Goal: Book appointment/travel/reservation

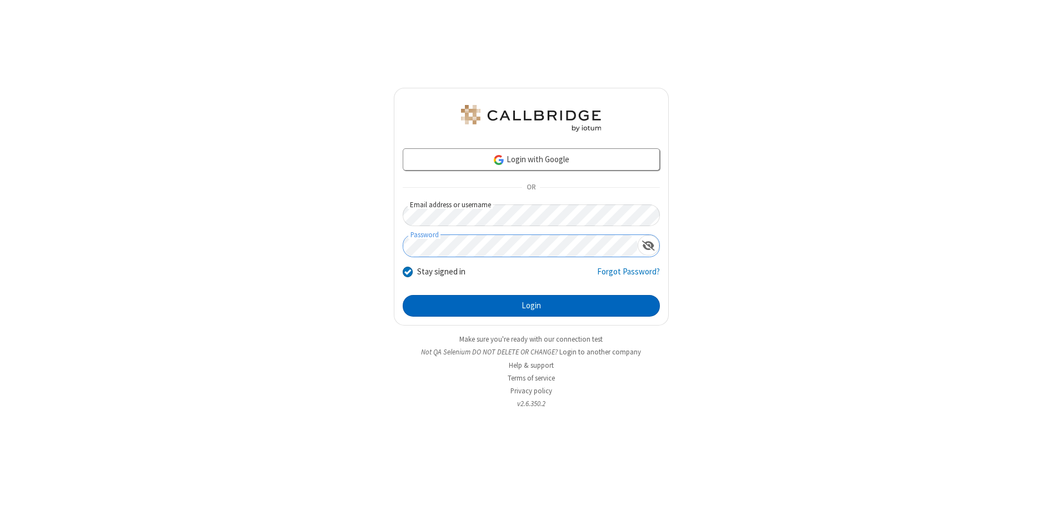
click at [531, 305] on button "Login" at bounding box center [531, 306] width 257 height 22
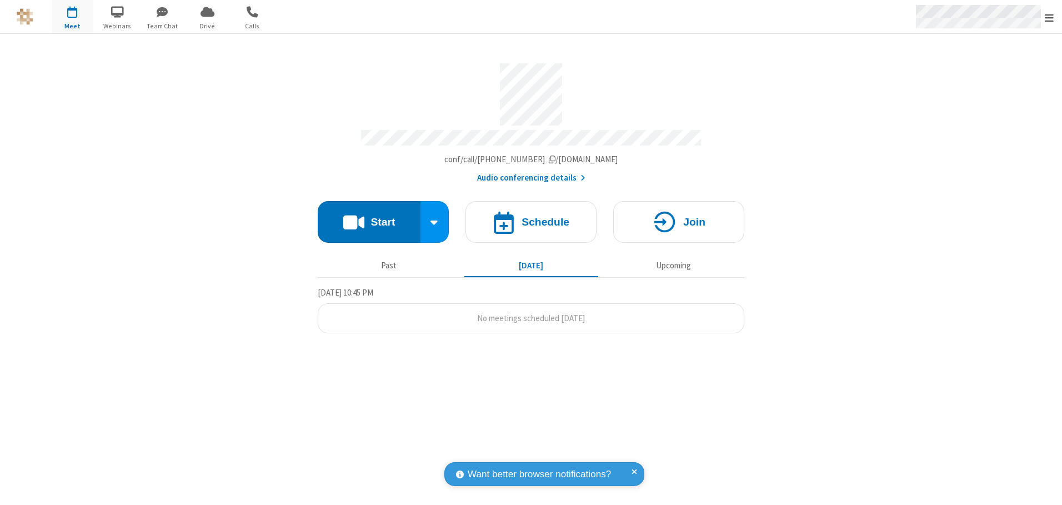
click at [1049, 17] on span "Open menu" at bounding box center [1048, 17] width 9 height 11
click at [72, 17] on span "button" at bounding box center [73, 11] width 42 height 19
click at [531, 218] on h4 "Schedule" at bounding box center [545, 222] width 48 height 11
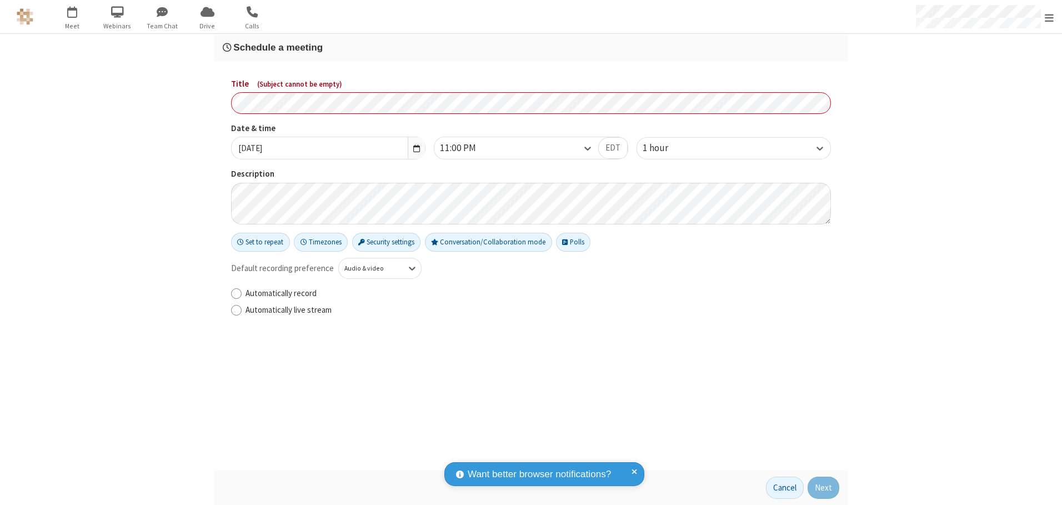
click at [531, 47] on h3 "Schedule a meeting" at bounding box center [531, 47] width 616 height 11
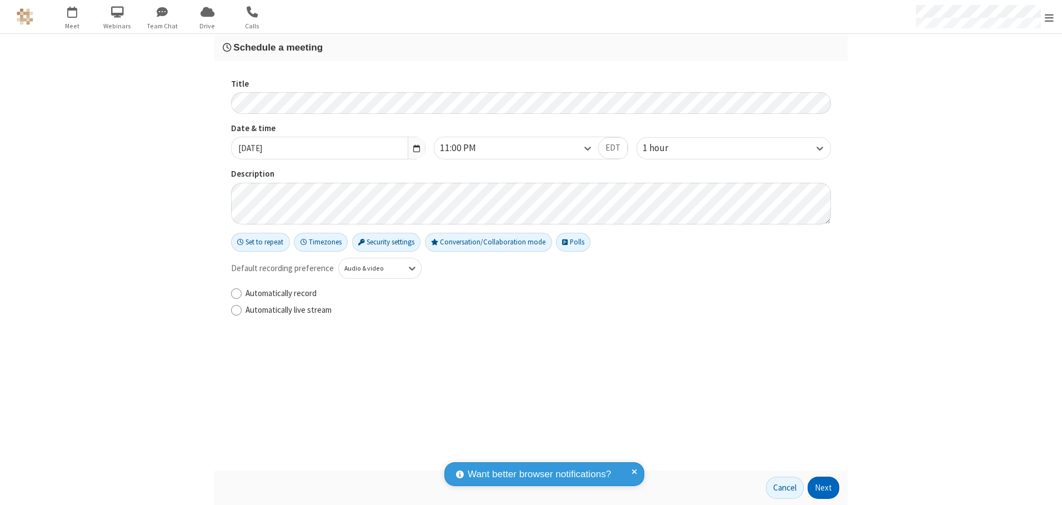
click at [823, 487] on button "Next" at bounding box center [823, 487] width 32 height 22
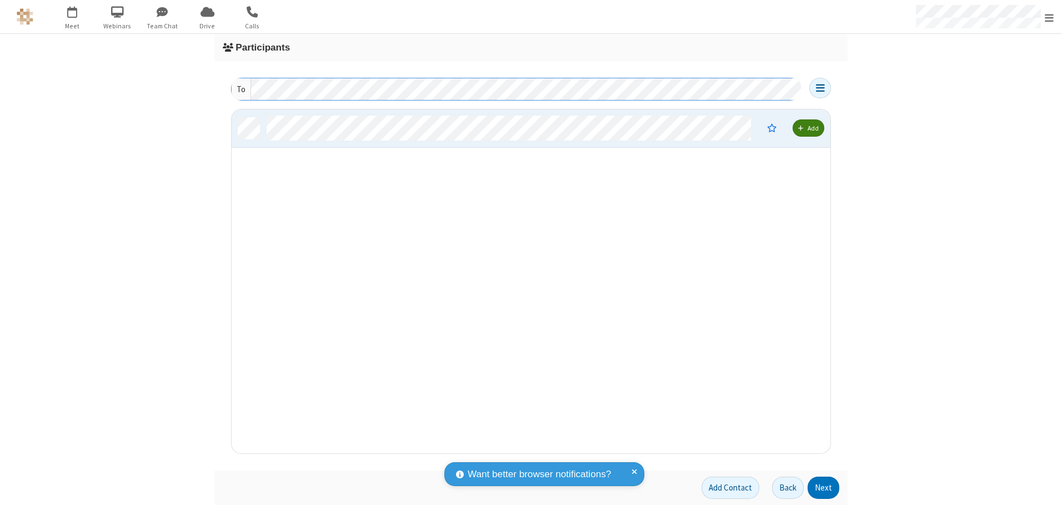
scroll to position [335, 590]
click at [823, 487] on button "Next" at bounding box center [823, 487] width 32 height 22
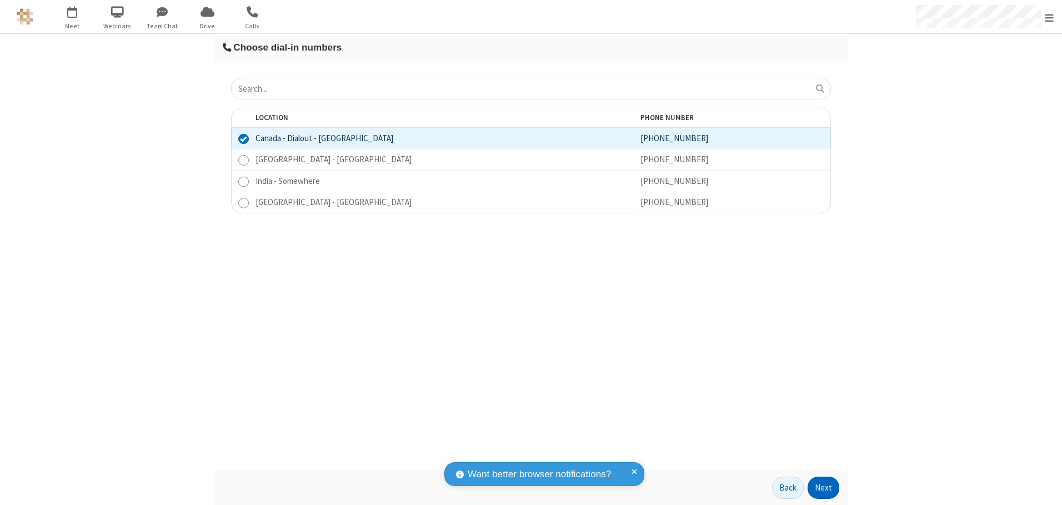
click at [823, 487] on button "Next" at bounding box center [823, 487] width 32 height 22
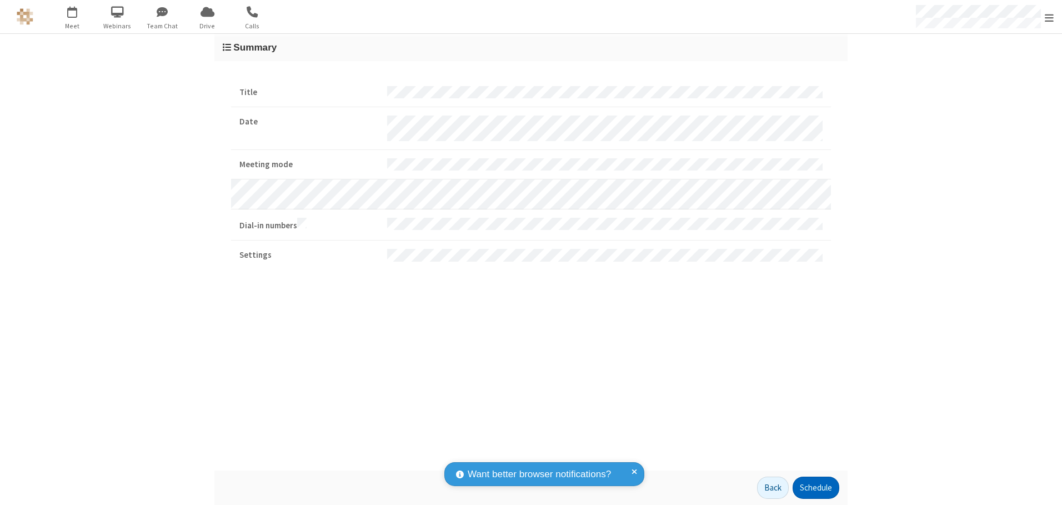
click at [815, 487] on button "Schedule" at bounding box center [815, 487] width 47 height 22
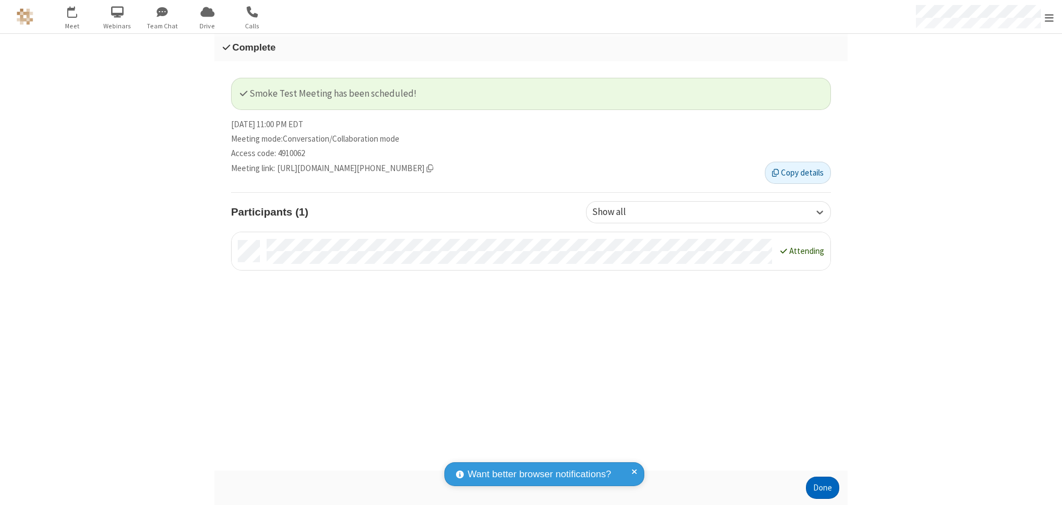
click at [822, 487] on button "Done" at bounding box center [822, 487] width 33 height 22
